Goal: Information Seeking & Learning: Compare options

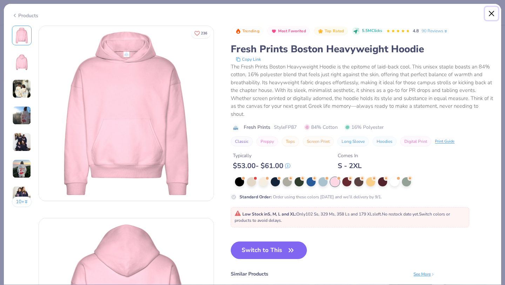
click at [492, 15] on button "Close" at bounding box center [491, 13] width 13 height 13
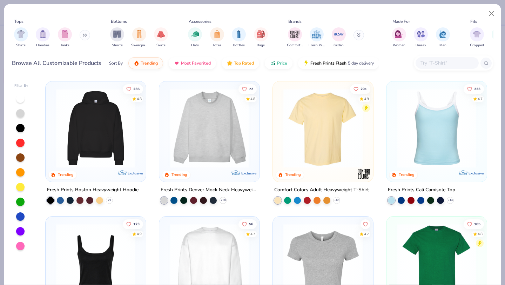
click at [88, 32] on button at bounding box center [85, 35] width 11 height 11
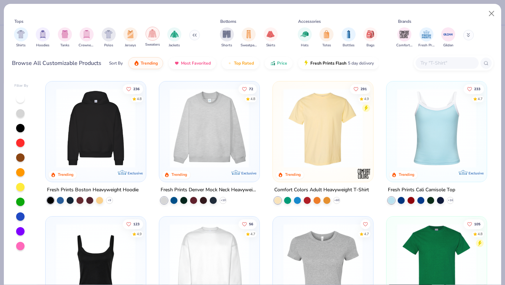
click at [150, 34] on img "filter for Sweaters" at bounding box center [152, 33] width 8 height 8
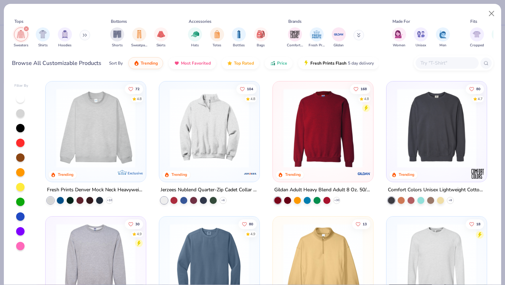
click at [23, 245] on div at bounding box center [20, 246] width 8 height 8
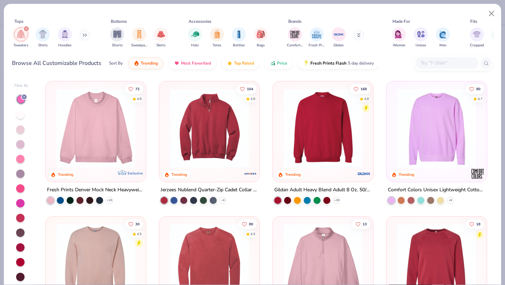
scroll to position [1, 0]
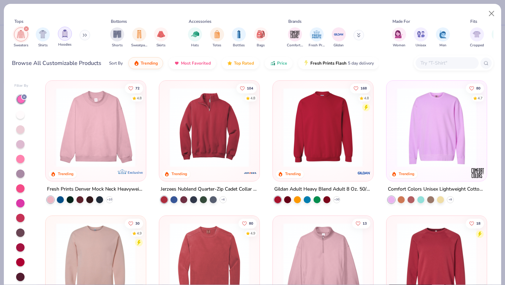
click at [65, 32] on img "filter for Hoodies" at bounding box center [65, 33] width 8 height 8
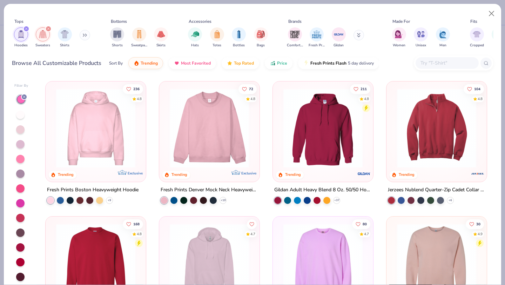
click at [19, 157] on div at bounding box center [20, 159] width 8 height 8
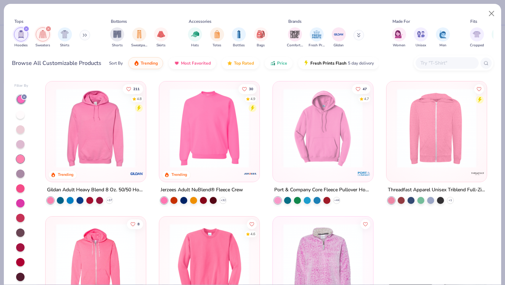
click at [21, 132] on div at bounding box center [20, 129] width 8 height 8
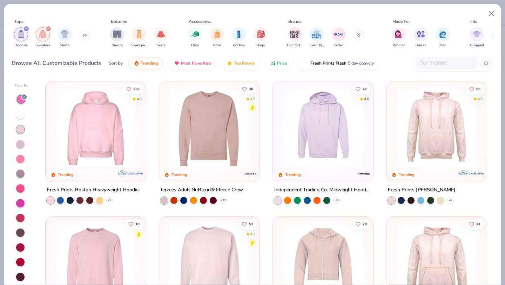
click at [21, 146] on div at bounding box center [20, 144] width 8 height 8
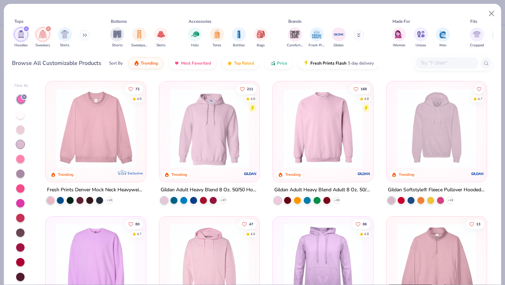
click at [22, 157] on div at bounding box center [20, 159] width 8 height 8
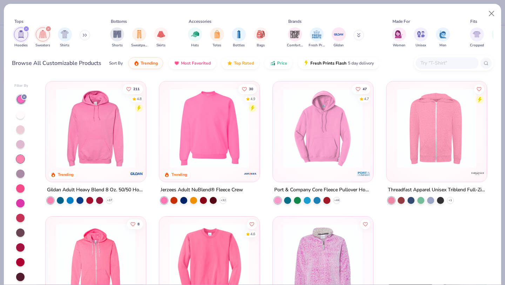
click at [20, 128] on div at bounding box center [20, 129] width 8 height 8
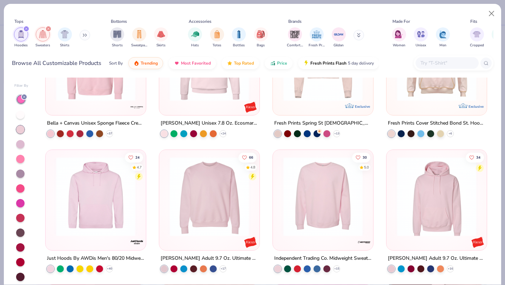
scroll to position [203, 0]
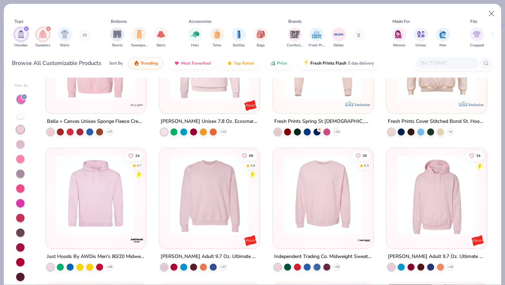
click at [99, 206] on div at bounding box center [9, 194] width 258 height 79
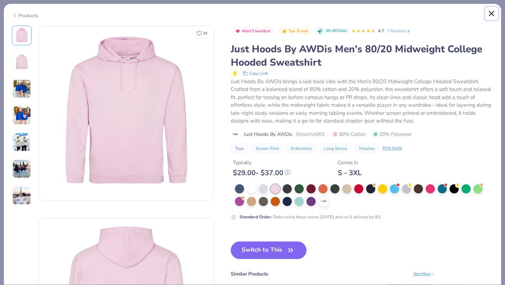
click at [492, 10] on button "Close" at bounding box center [491, 13] width 13 height 13
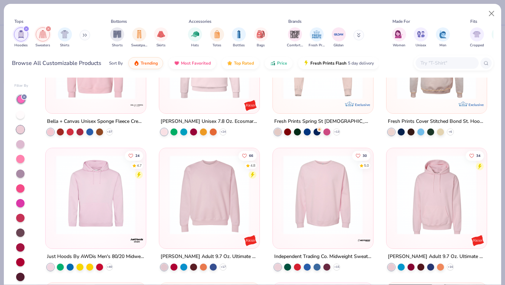
click at [432, 186] on img at bounding box center [436, 194] width 86 height 79
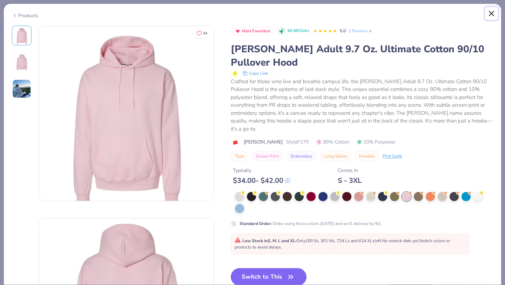
click at [494, 13] on button "Close" at bounding box center [491, 13] width 13 height 13
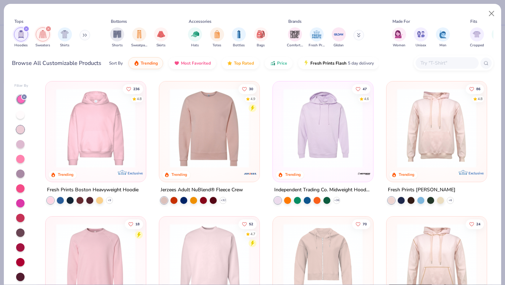
click at [94, 103] on img at bounding box center [96, 127] width 86 height 79
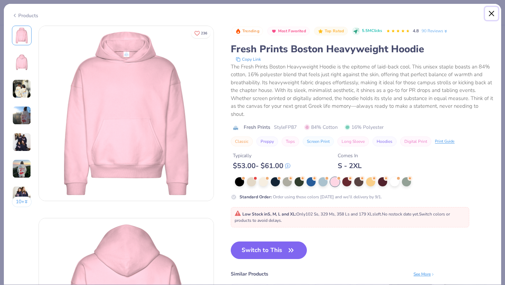
click at [490, 13] on button "Close" at bounding box center [491, 13] width 13 height 13
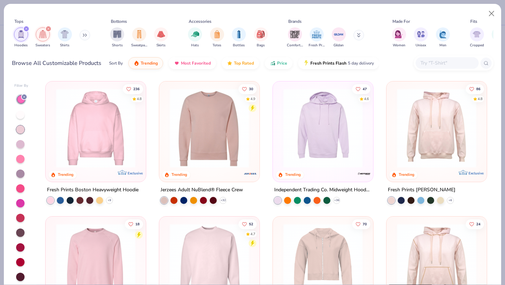
click at [432, 59] on input "text" at bounding box center [447, 63] width 54 height 8
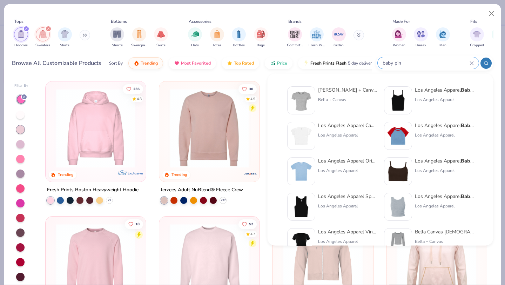
type input "baby pink"
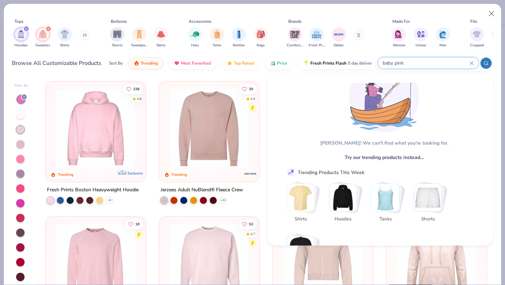
scroll to position [12, 0]
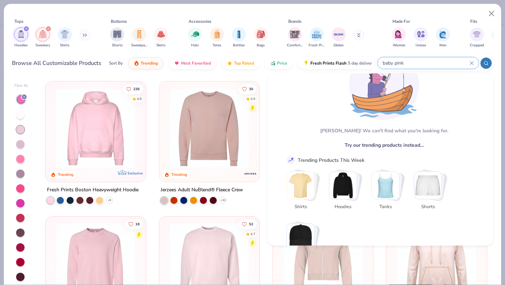
click at [471, 62] on icon at bounding box center [472, 63] width 4 height 4
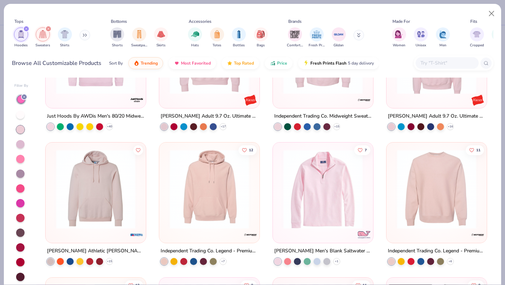
scroll to position [344, 0]
click at [311, 183] on img at bounding box center [323, 188] width 86 height 79
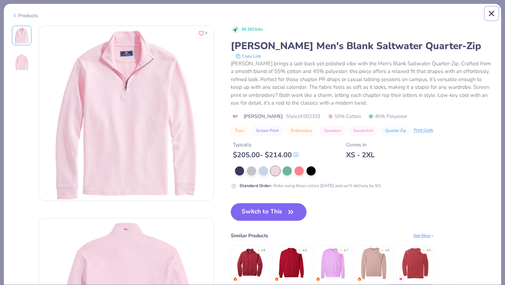
click at [487, 15] on button "Close" at bounding box center [491, 13] width 13 height 13
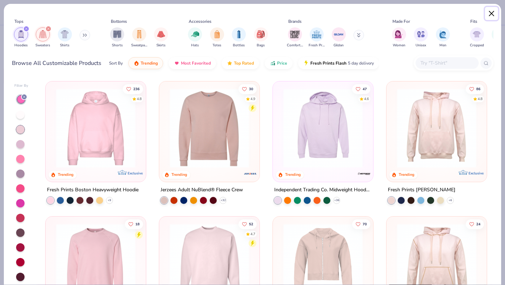
click at [491, 8] on button "Close" at bounding box center [491, 13] width 13 height 13
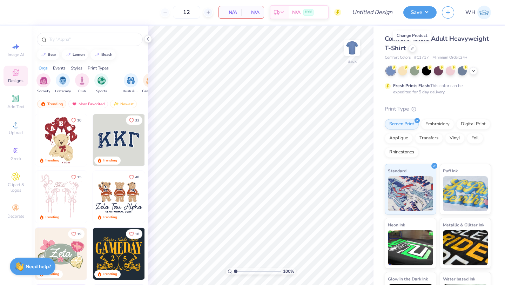
click at [482, 11] on img at bounding box center [484, 13] width 14 height 14
click at [409, 50] on div at bounding box center [413, 48] width 8 height 8
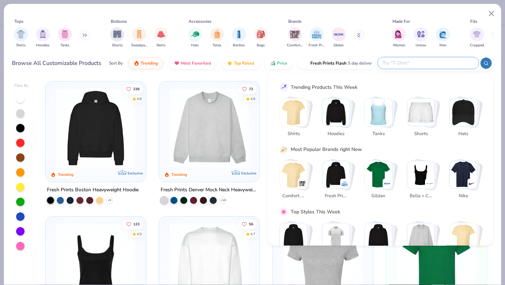
click at [430, 63] on input "text" at bounding box center [428, 63] width 92 height 8
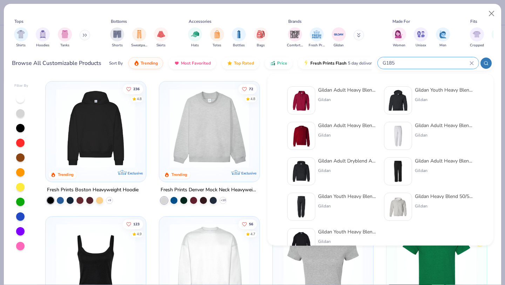
type input "G185"
click at [437, 200] on div "Gildan Heavy Blend 50/50 Full-Zip Hooded Sweatshirt Gildan" at bounding box center [444, 207] width 59 height 28
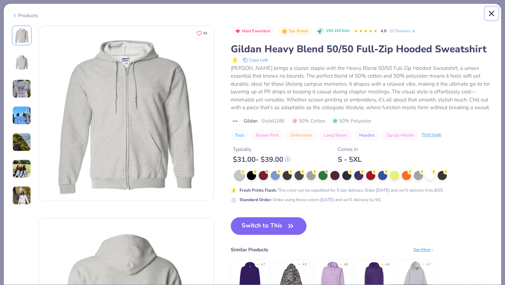
click at [493, 16] on button "Close" at bounding box center [491, 13] width 13 height 13
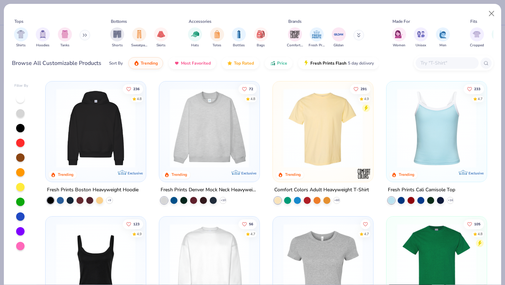
click at [436, 58] on div at bounding box center [447, 63] width 63 height 12
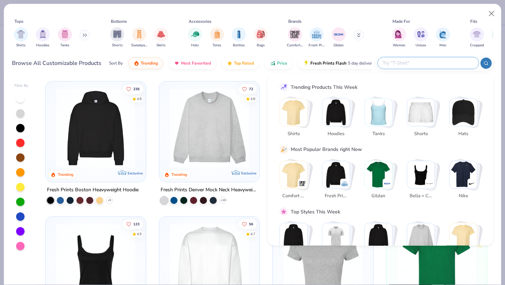
paste input "G185"
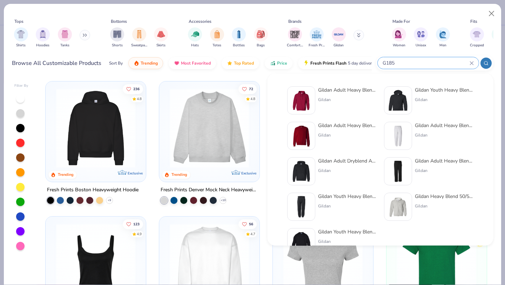
type input "G185"
click at [350, 129] on div "Gildan Adult Heavy Blend Adult 8 Oz. 50/50 Fleece Crew Gildan" at bounding box center [347, 136] width 59 height 28
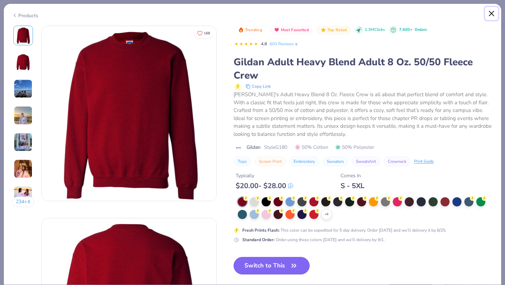
click at [493, 12] on button "Close" at bounding box center [491, 13] width 13 height 13
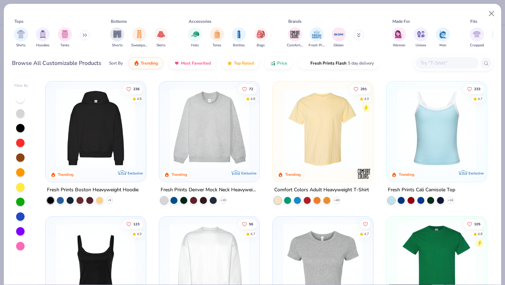
click at [432, 64] on input "text" at bounding box center [447, 63] width 54 height 8
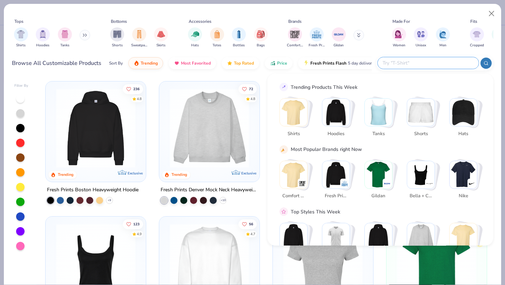
paste input "G185"
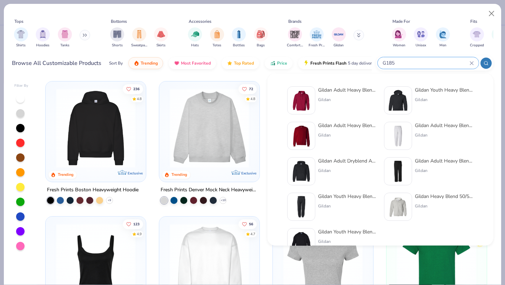
type input "G185"
click at [476, 61] on div "G185" at bounding box center [428, 63] width 101 height 12
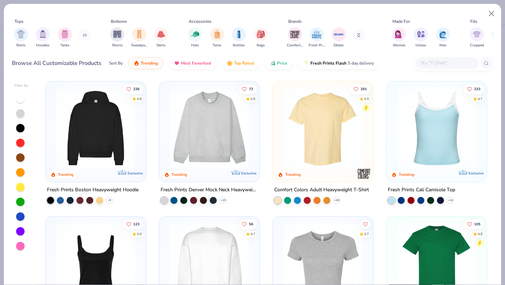
click at [455, 59] on input "text" at bounding box center [447, 63] width 54 height 8
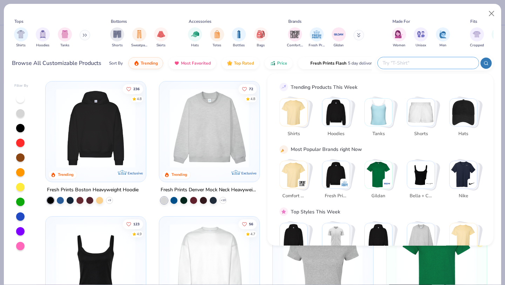
paste input "G185 - Adult Heavy Blend 50/50 Hooded Sweatshirt"
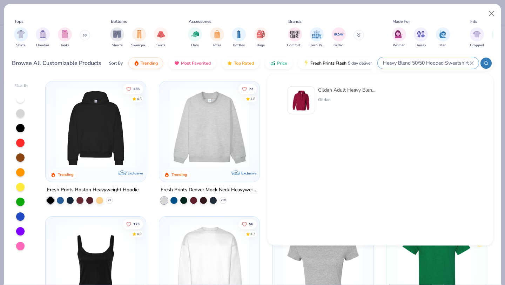
type input "G185 - Adult Heavy Blend 50/50 Hooded Sweatshirt"
click at [335, 96] on div "Gildan" at bounding box center [347, 99] width 59 height 6
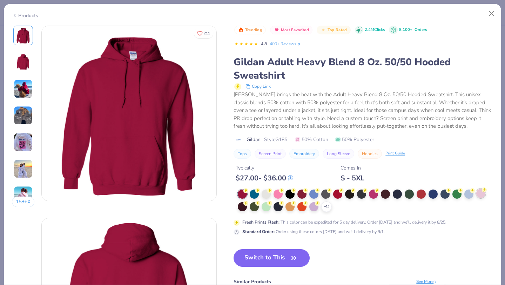
click at [479, 194] on div at bounding box center [480, 193] width 9 height 9
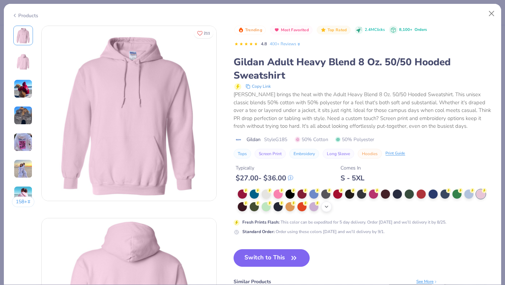
click at [324, 206] on div "+ 15" at bounding box center [326, 206] width 11 height 11
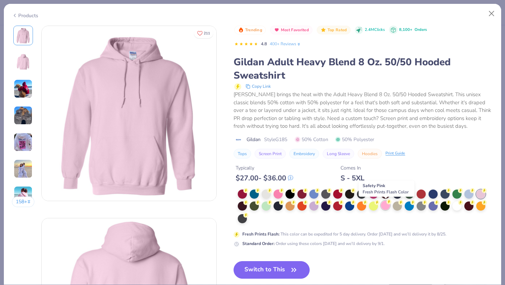
click at [387, 206] on div at bounding box center [385, 205] width 9 height 9
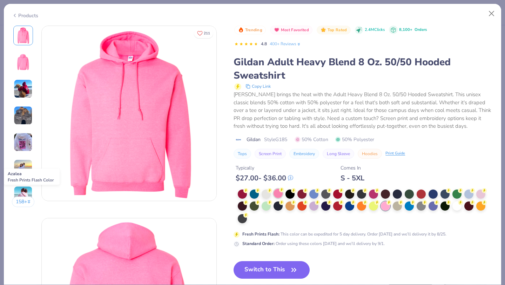
click at [280, 192] on div at bounding box center [278, 193] width 9 height 9
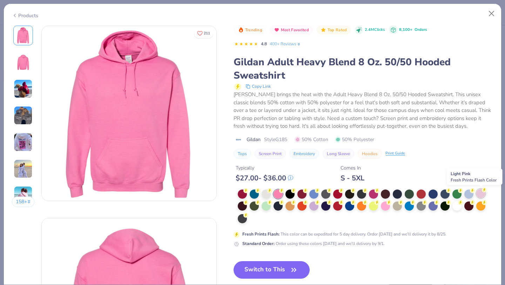
click at [480, 191] on div at bounding box center [480, 193] width 9 height 9
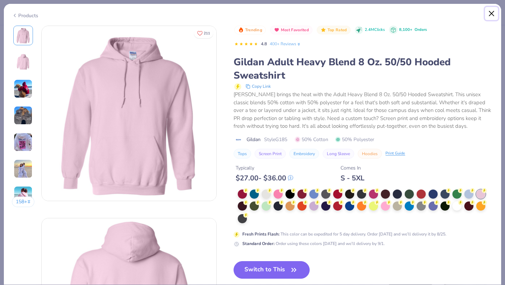
click at [490, 13] on button "Close" at bounding box center [491, 13] width 13 height 13
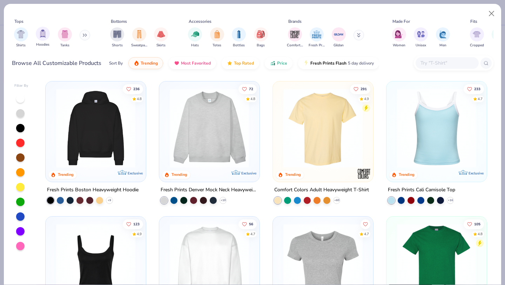
click at [36, 38] on div "Hoodies" at bounding box center [43, 37] width 14 height 21
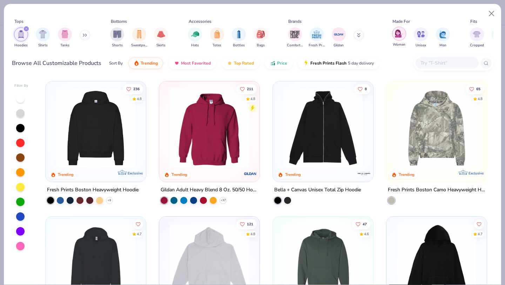
click at [396, 36] on img "filter for Women" at bounding box center [399, 33] width 8 height 8
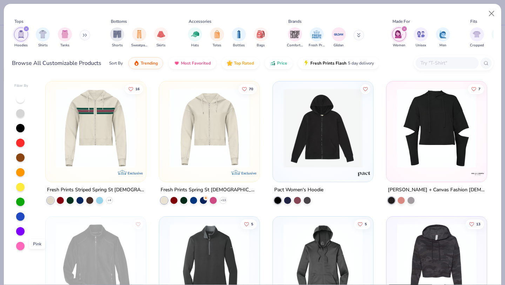
click at [19, 249] on div at bounding box center [20, 246] width 8 height 8
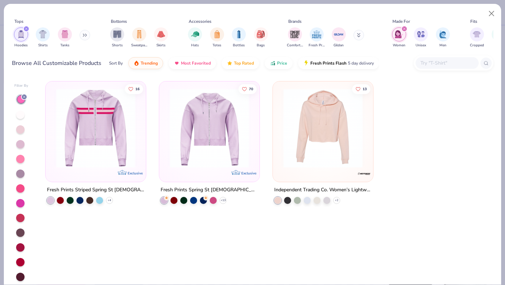
click at [22, 130] on div at bounding box center [20, 129] width 8 height 8
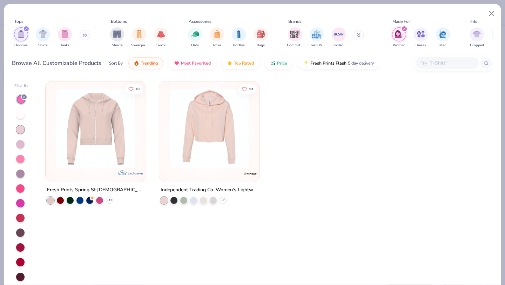
click at [19, 161] on div at bounding box center [20, 159] width 8 height 8
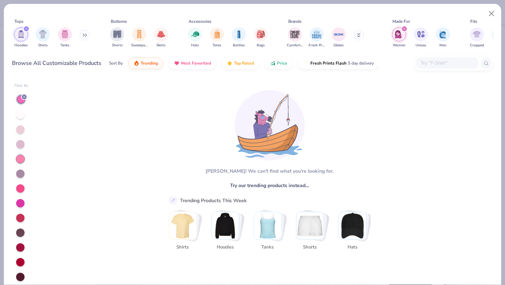
click at [21, 115] on div at bounding box center [20, 114] width 8 height 8
click at [404, 28] on icon "filter for Women" at bounding box center [404, 29] width 2 height 2
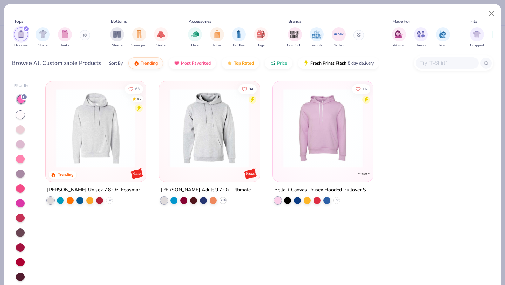
click at [22, 130] on div at bounding box center [20, 129] width 8 height 8
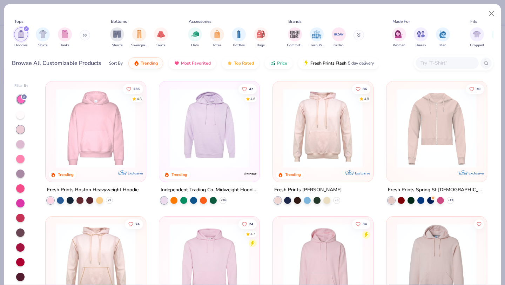
click at [100, 126] on img at bounding box center [96, 127] width 86 height 79
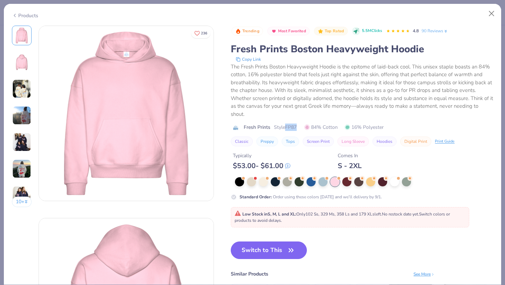
drag, startPoint x: 287, startPoint y: 127, endPoint x: 297, endPoint y: 126, distance: 9.8
click at [297, 126] on span "Style FP87" at bounding box center [285, 126] width 23 height 7
copy span "FP87"
click at [492, 16] on button "Close" at bounding box center [491, 13] width 13 height 13
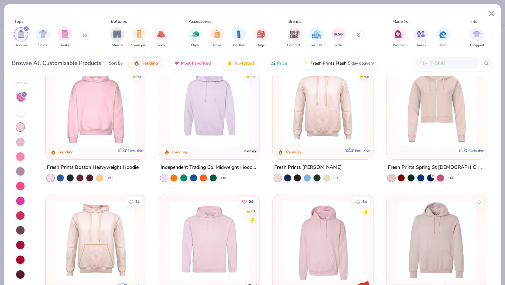
scroll to position [11, 0]
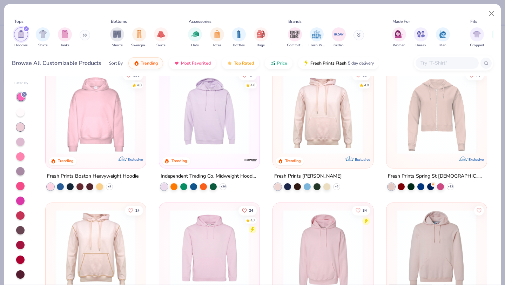
click at [21, 157] on div at bounding box center [20, 156] width 8 height 8
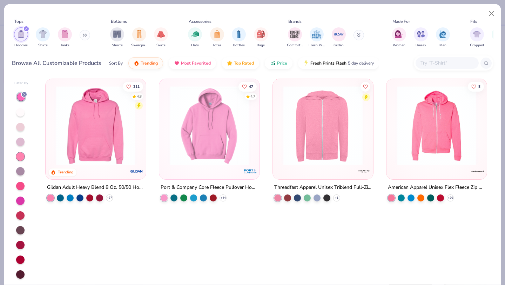
click at [20, 141] on div at bounding box center [20, 141] width 8 height 8
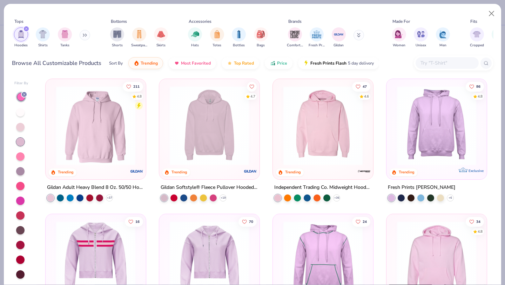
click at [21, 126] on div at bounding box center [20, 127] width 8 height 8
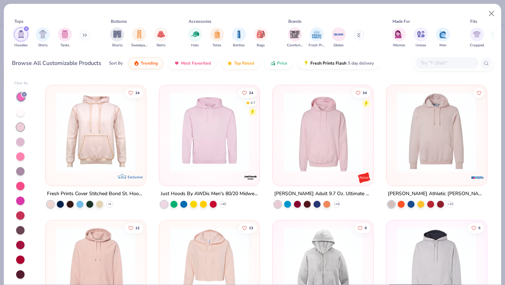
scroll to position [134, 0]
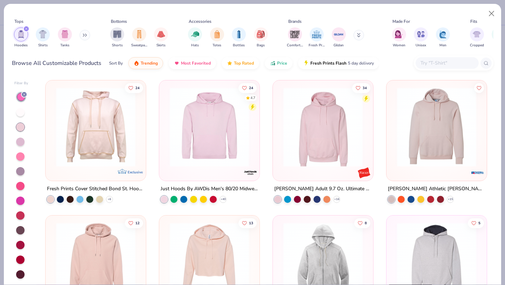
click at [316, 162] on img at bounding box center [323, 126] width 86 height 79
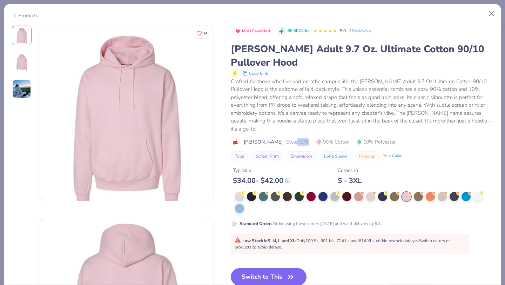
drag, startPoint x: 274, startPoint y: 134, endPoint x: 287, endPoint y: 133, distance: 12.6
click at [287, 138] on div "[PERSON_NAME] Style F170 90% Cotton 10% Polyester" at bounding box center [362, 141] width 263 height 7
copy span "F170"
click at [122, 136] on img at bounding box center [126, 113] width 175 height 175
click at [490, 13] on button "Close" at bounding box center [491, 13] width 13 height 13
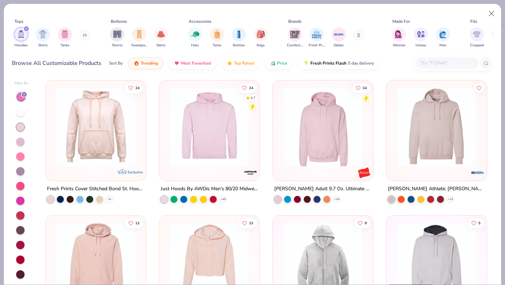
click at [22, 157] on div at bounding box center [20, 156] width 8 height 8
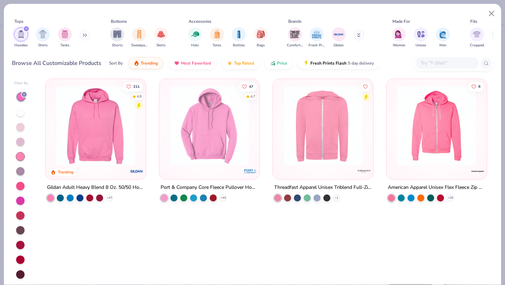
click at [21, 124] on div at bounding box center [20, 127] width 8 height 8
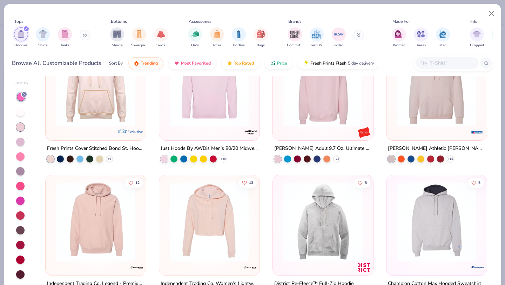
scroll to position [197, 0]
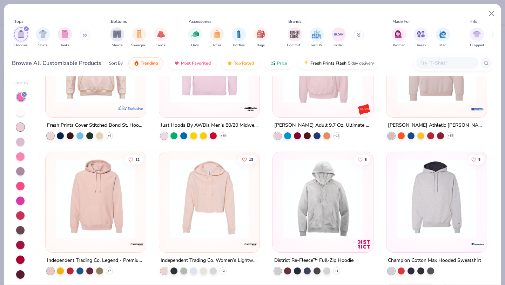
click at [22, 154] on div at bounding box center [20, 156] width 8 height 8
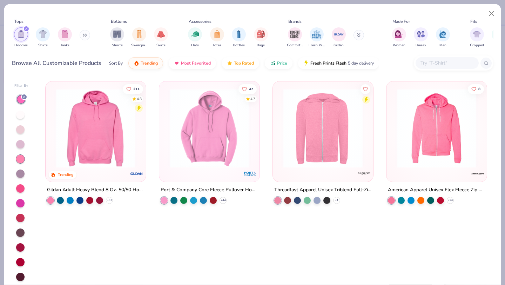
scroll to position [0, 0]
click at [22, 101] on div at bounding box center [21, 99] width 8 height 8
click at [20, 114] on div at bounding box center [20, 114] width 8 height 8
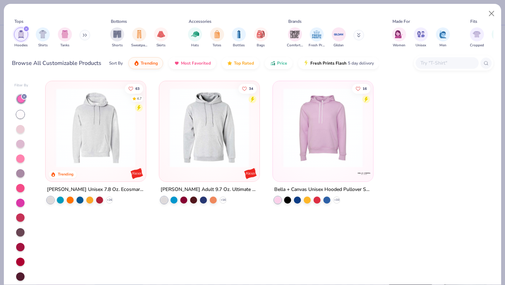
click at [20, 123] on div at bounding box center [21, 187] width 14 height 187
click at [20, 130] on div at bounding box center [20, 129] width 8 height 8
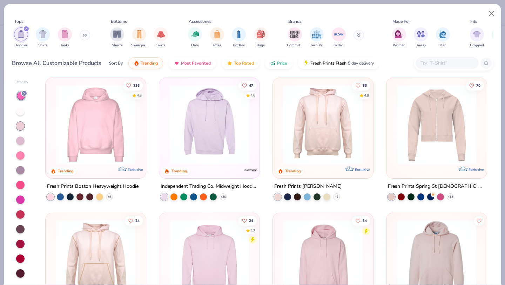
click at [18, 140] on div at bounding box center [20, 140] width 8 height 8
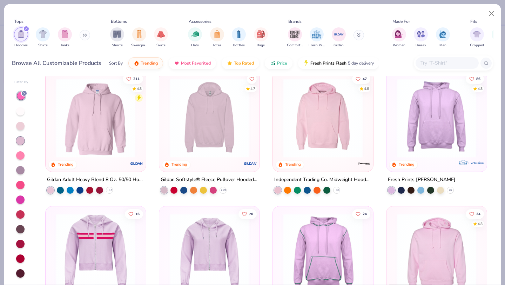
scroll to position [11, 0]
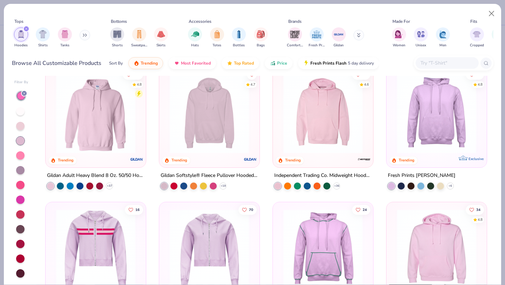
click at [288, 128] on img at bounding box center [323, 113] width 86 height 79
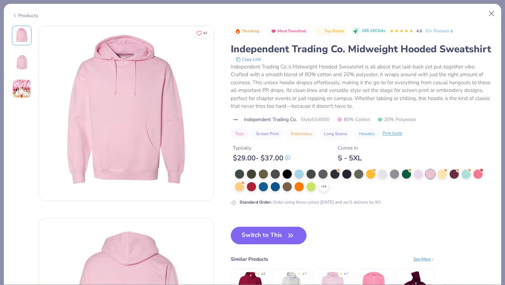
scroll to position [0, 0]
click at [487, 14] on button "Close" at bounding box center [491, 13] width 13 height 13
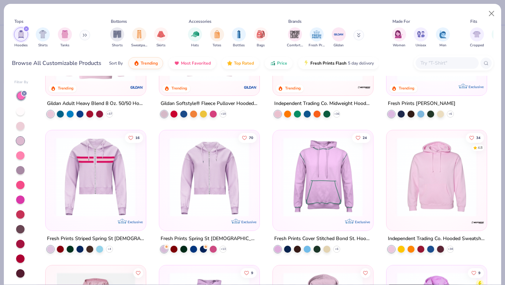
scroll to position [93, 0]
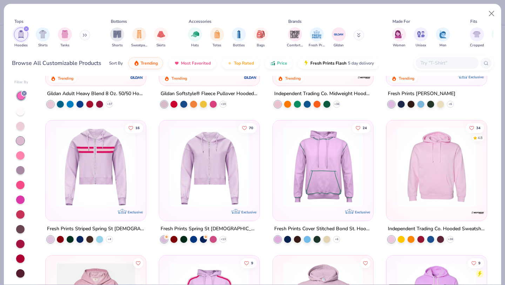
click at [460, 175] on img at bounding box center [436, 166] width 86 height 79
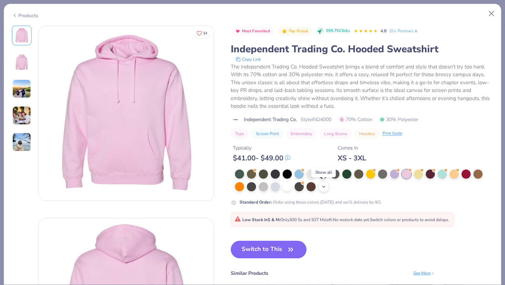
click at [323, 188] on icon at bounding box center [324, 187] width 6 height 6
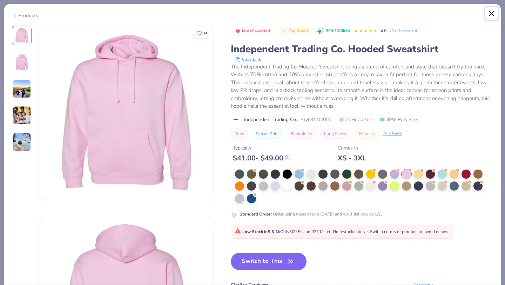
click at [492, 11] on button "Close" at bounding box center [491, 13] width 13 height 13
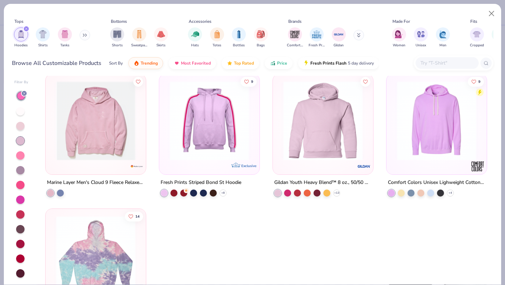
scroll to position [272, 0]
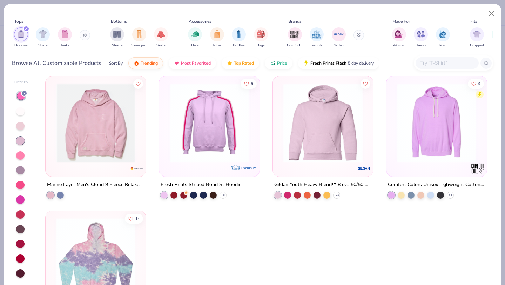
click at [18, 154] on div at bounding box center [20, 155] width 8 height 8
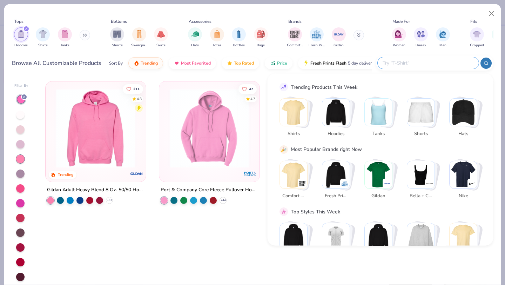
click at [443, 66] on input "text" at bounding box center [428, 63] width 92 height 8
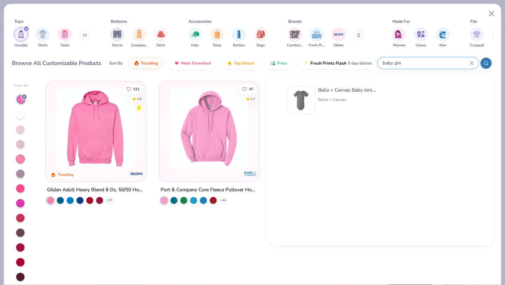
type input "baby pink"
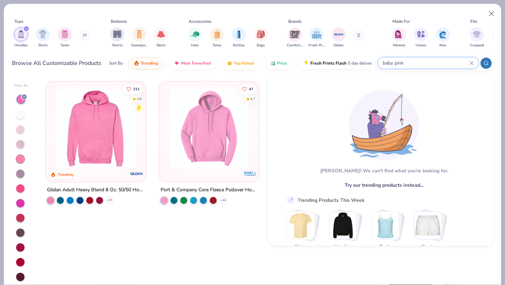
click at [471, 60] on div "baby pink" at bounding box center [428, 63] width 101 height 12
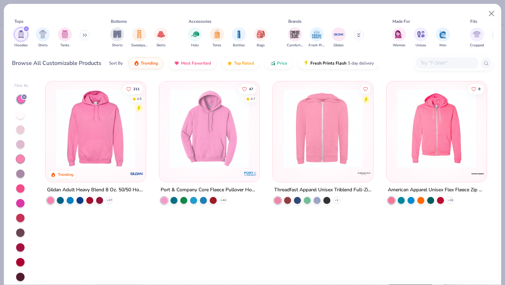
click at [22, 143] on div at bounding box center [20, 144] width 8 height 8
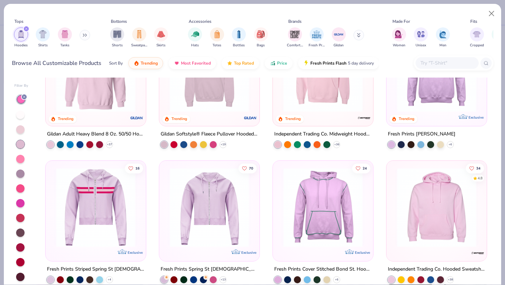
scroll to position [61, 0]
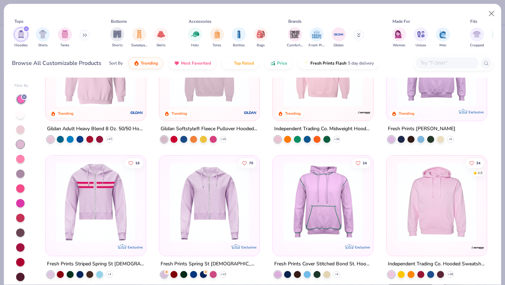
click at [441, 188] on img at bounding box center [436, 201] width 86 height 79
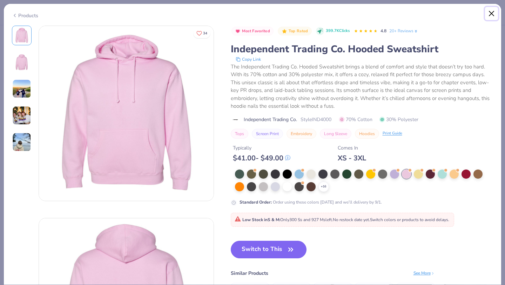
click at [487, 13] on button "Close" at bounding box center [491, 13] width 13 height 13
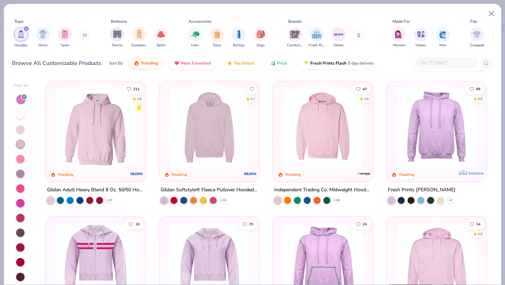
click at [304, 153] on img at bounding box center [323, 127] width 86 height 79
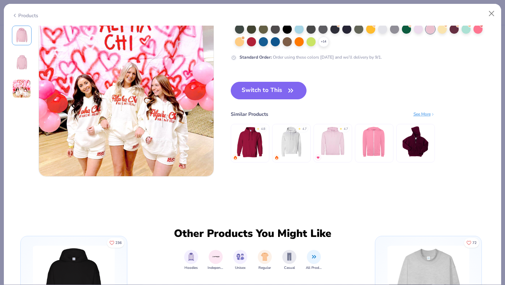
scroll to position [416, 0]
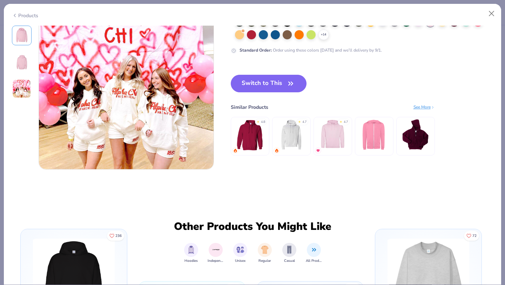
click at [334, 108] on div "Similar Products See More" at bounding box center [333, 106] width 204 height 7
click at [334, 134] on img at bounding box center [332, 134] width 33 height 33
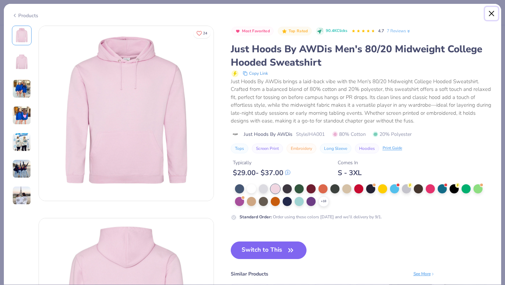
click at [492, 15] on button "Close" at bounding box center [491, 13] width 13 height 13
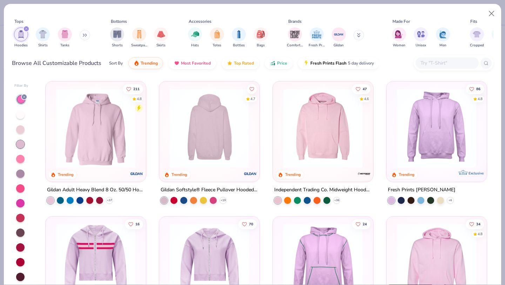
click at [92, 134] on img at bounding box center [96, 127] width 86 height 79
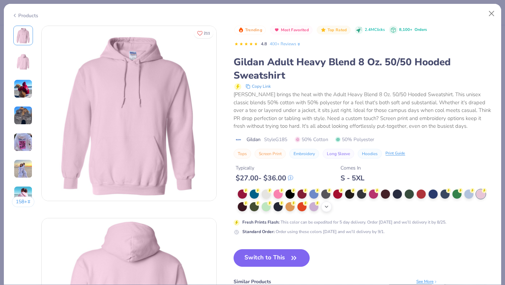
click at [330, 209] on div "+ 15" at bounding box center [326, 206] width 11 height 11
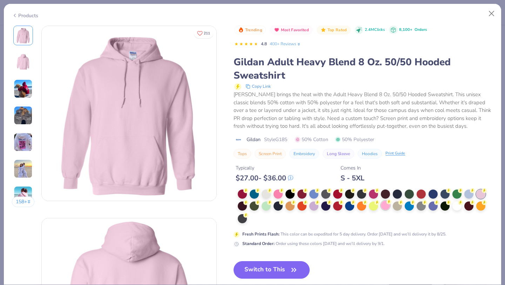
click at [386, 205] on div at bounding box center [385, 205] width 9 height 9
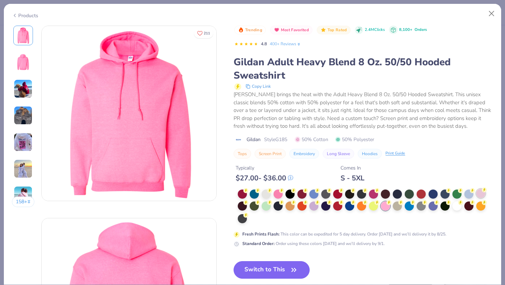
click at [480, 193] on div at bounding box center [480, 193] width 9 height 9
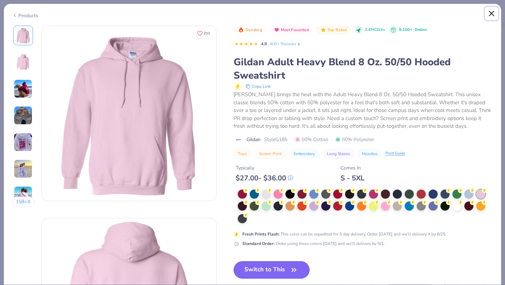
click at [492, 13] on button "Close" at bounding box center [491, 13] width 13 height 13
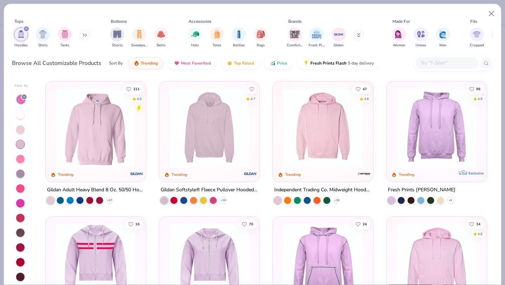
click at [21, 133] on div at bounding box center [20, 129] width 8 height 8
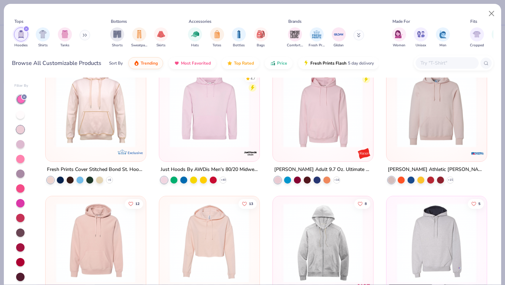
scroll to position [197, 0]
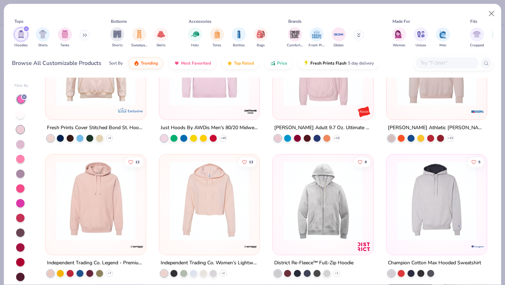
click at [187, 188] on img at bounding box center [209, 200] width 86 height 79
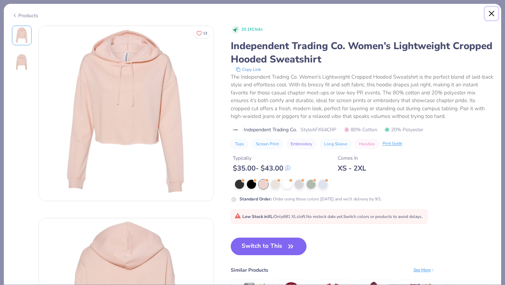
click at [490, 15] on button "Close" at bounding box center [491, 13] width 13 height 13
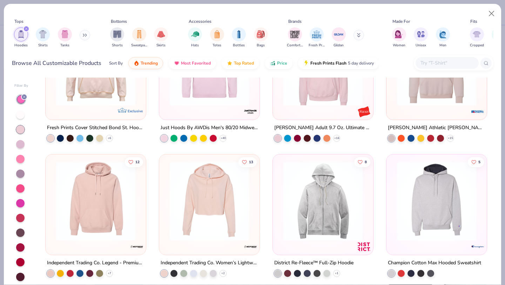
scroll to position [4, 0]
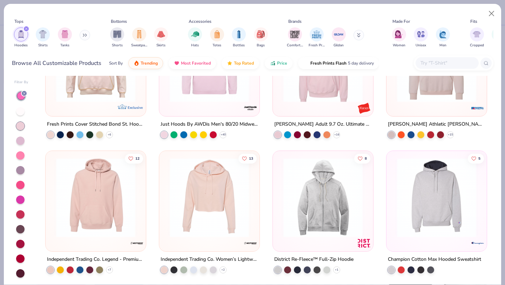
click at [22, 141] on div at bounding box center [20, 140] width 8 height 8
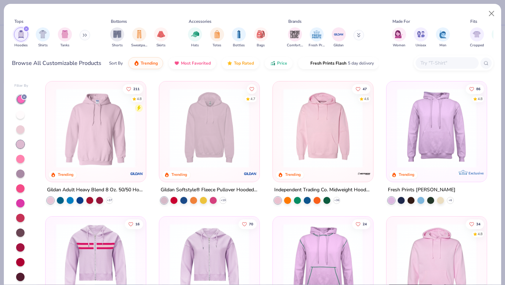
click at [24, 133] on div at bounding box center [21, 187] width 14 height 187
click at [16, 130] on div at bounding box center [20, 129] width 8 height 8
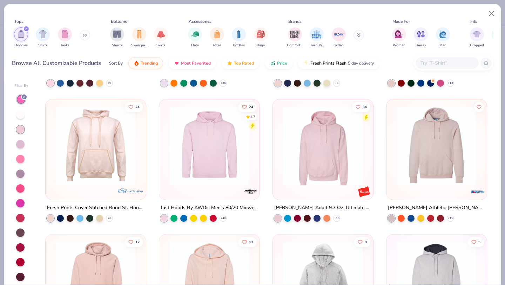
scroll to position [117, 0]
click at [305, 148] on img at bounding box center [323, 146] width 86 height 79
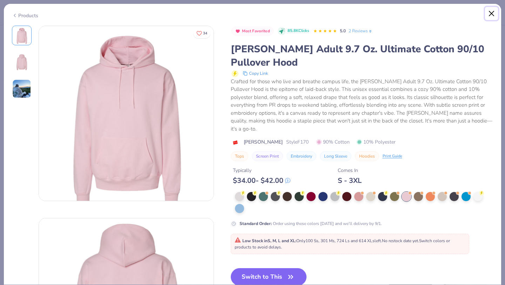
click at [494, 10] on button "Close" at bounding box center [491, 13] width 13 height 13
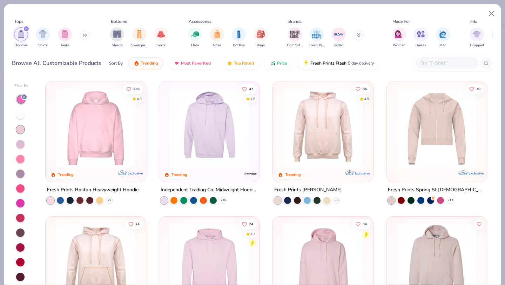
click at [110, 121] on img at bounding box center [96, 127] width 86 height 79
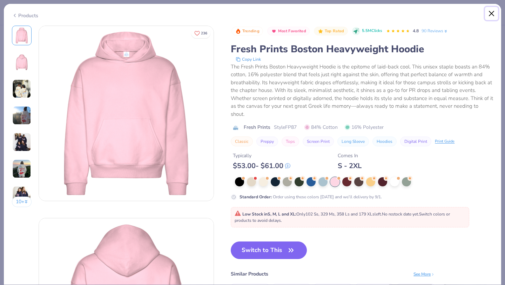
click at [490, 13] on button "Close" at bounding box center [491, 13] width 13 height 13
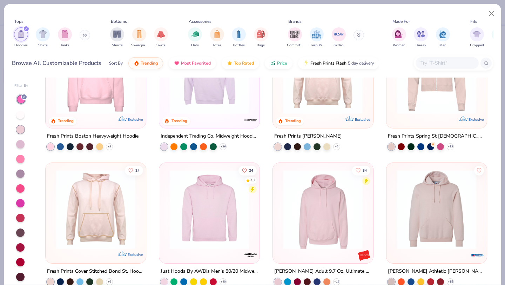
scroll to position [55, 0]
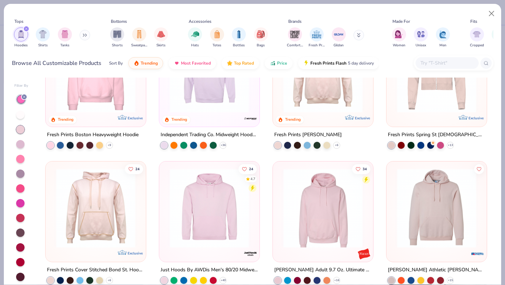
click at [238, 172] on img at bounding box center [209, 207] width 86 height 79
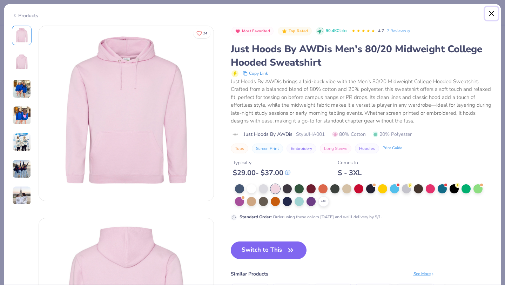
click at [492, 11] on button "Close" at bounding box center [491, 13] width 13 height 13
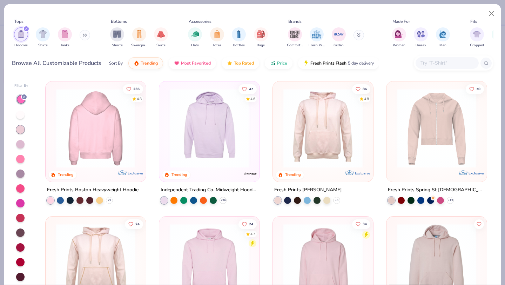
click at [131, 122] on img at bounding box center [96, 127] width 86 height 79
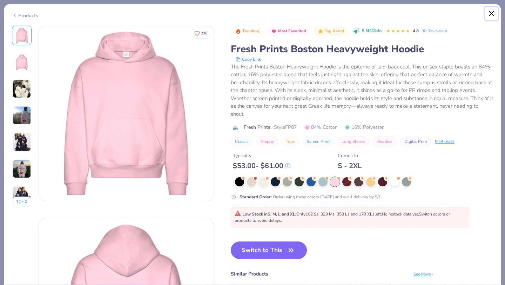
click at [493, 11] on button "Close" at bounding box center [491, 13] width 13 height 13
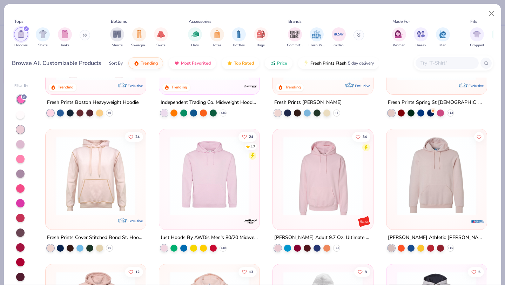
scroll to position [99, 0]
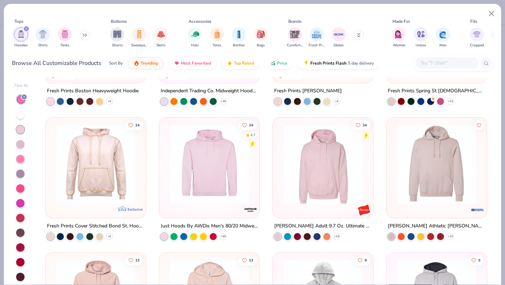
click at [305, 157] on img at bounding box center [323, 163] width 86 height 79
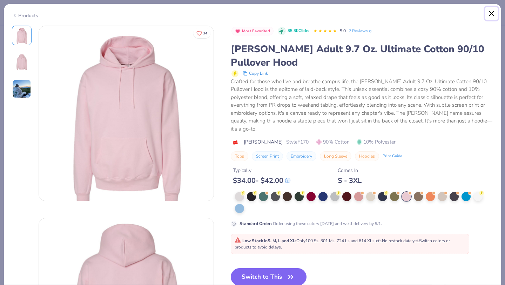
click at [488, 16] on button "Close" at bounding box center [491, 13] width 13 height 13
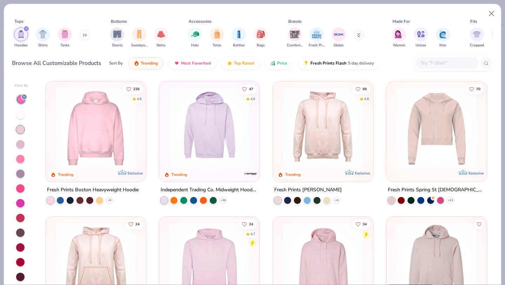
click at [19, 143] on div at bounding box center [20, 144] width 8 height 8
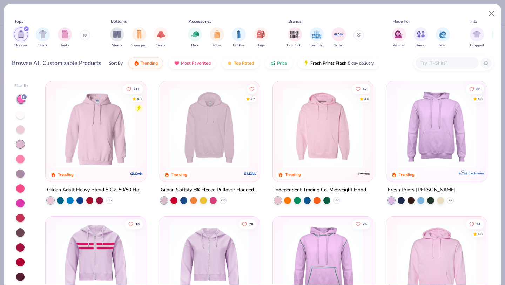
click at [301, 146] on img at bounding box center [323, 127] width 86 height 79
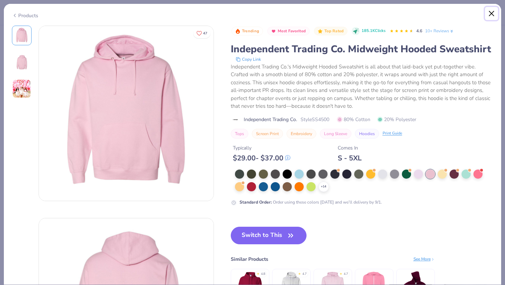
click at [491, 12] on button "Close" at bounding box center [491, 13] width 13 height 13
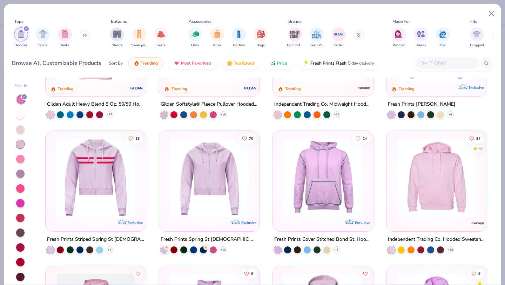
scroll to position [87, 0]
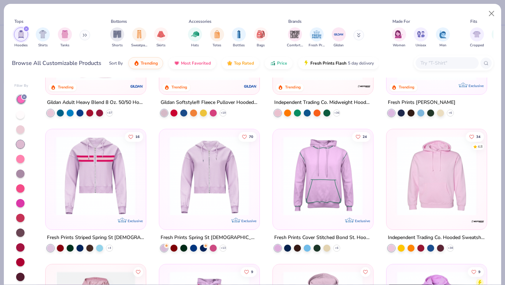
click at [450, 156] on img at bounding box center [436, 175] width 86 height 79
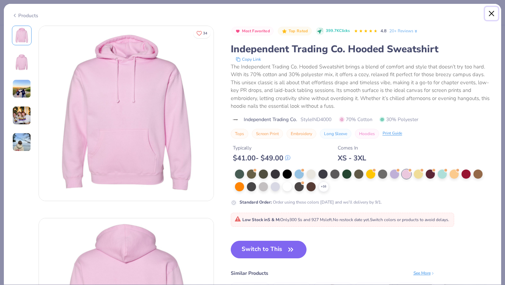
click at [491, 11] on button "Close" at bounding box center [491, 13] width 13 height 13
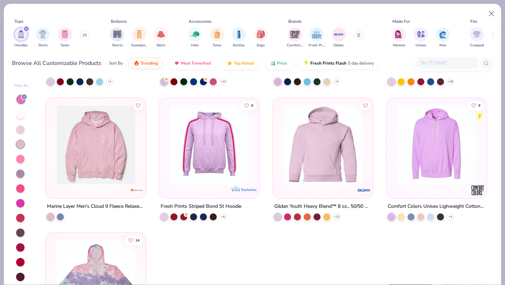
scroll to position [254, 0]
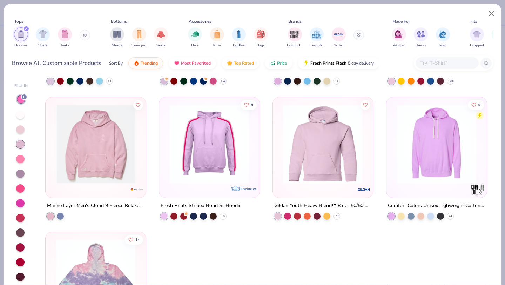
click at [98, 134] on img at bounding box center [96, 143] width 86 height 79
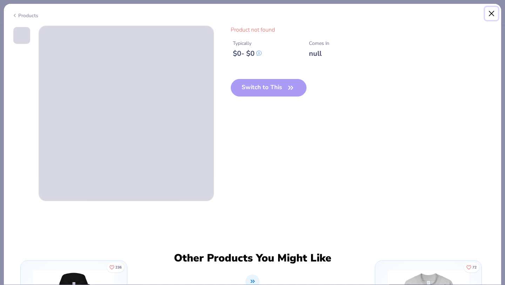
click at [491, 12] on button "Close" at bounding box center [491, 13] width 13 height 13
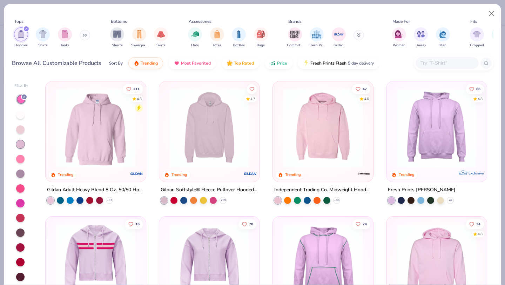
click at [22, 157] on div at bounding box center [20, 159] width 8 height 8
